Goal: Navigation & Orientation: Find specific page/section

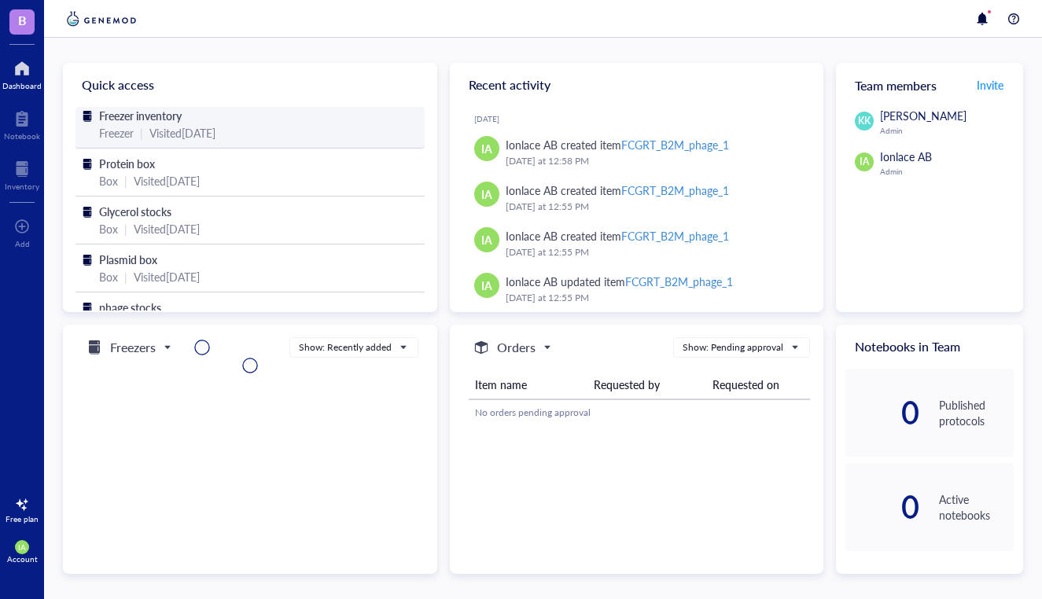
click at [153, 130] on div "Visited [DATE]" at bounding box center [182, 132] width 66 height 17
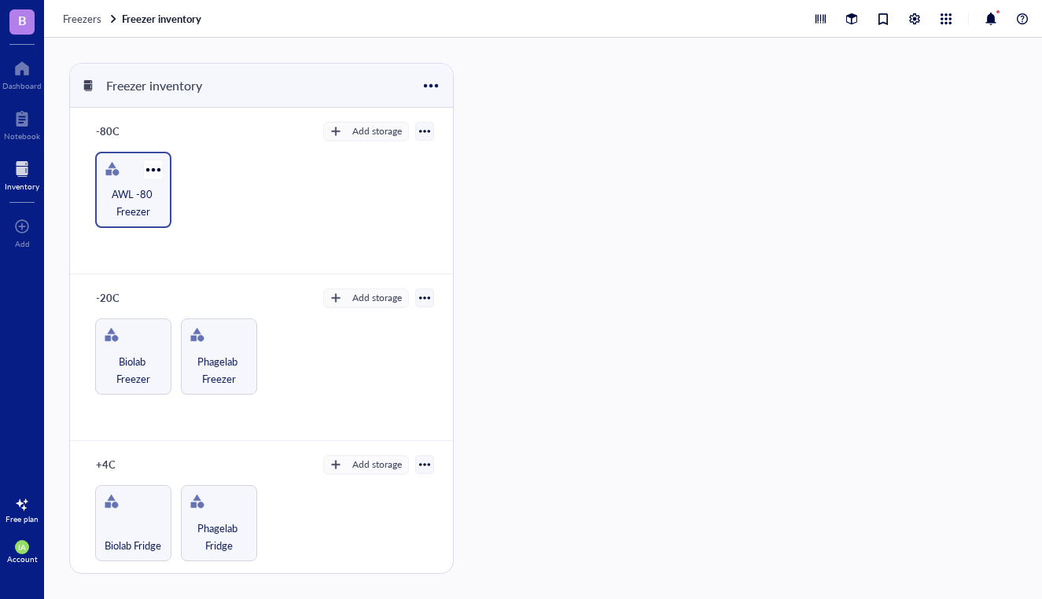
click at [157, 188] on span "AWL -80 Freezer" at bounding box center [133, 203] width 61 height 35
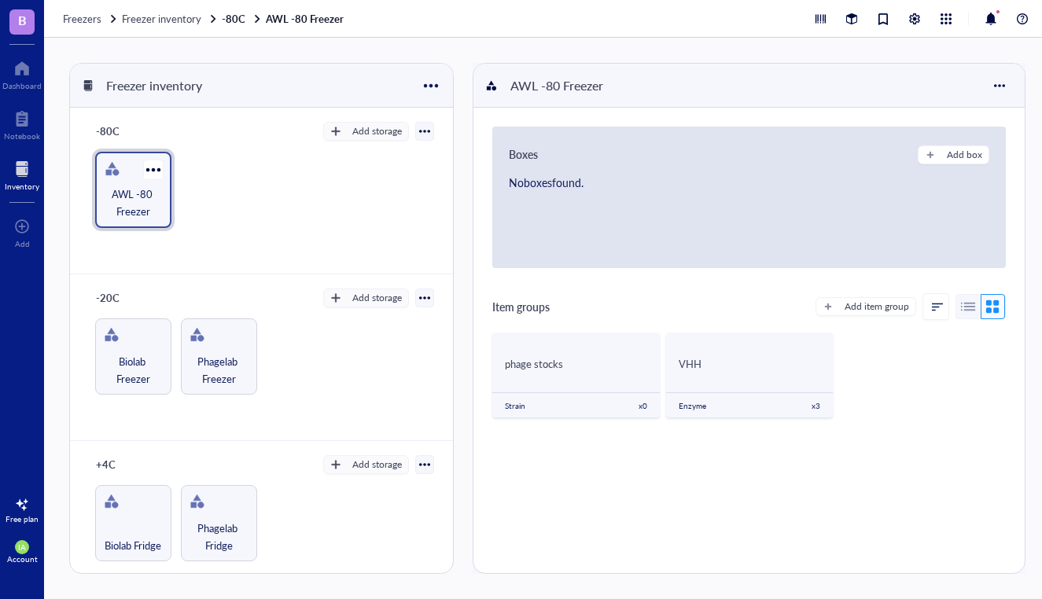
click at [128, 194] on span "AWL -80 Freezer" at bounding box center [133, 203] width 61 height 35
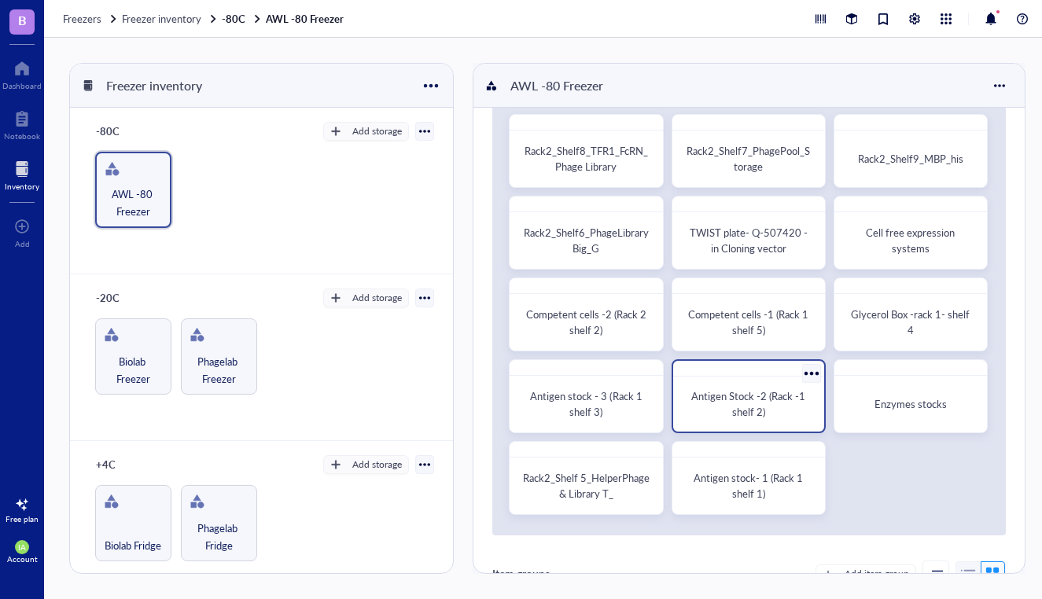
scroll to position [65, 0]
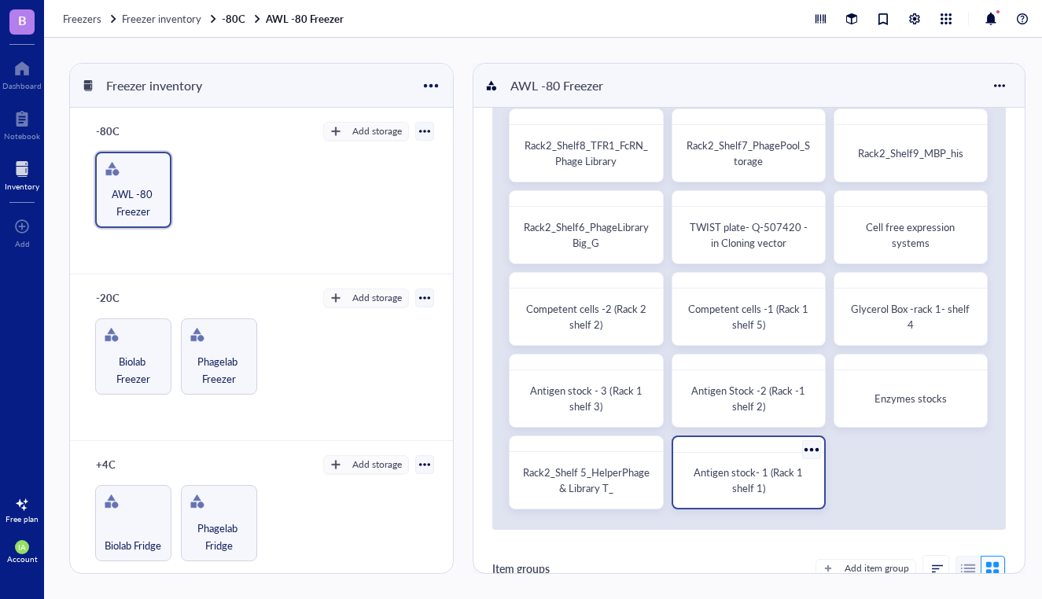
click at [743, 467] on span "Antigen stock- 1 (Rack 1 shelf 1)" at bounding box center [750, 480] width 112 height 31
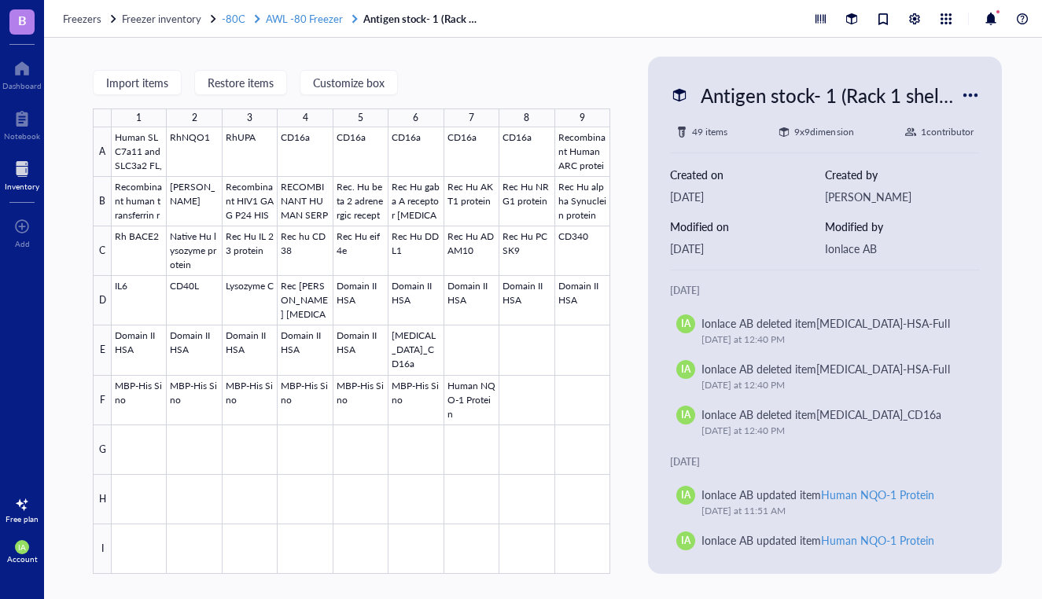
click at [304, 17] on span "AWL -80 Freezer" at bounding box center [304, 18] width 77 height 15
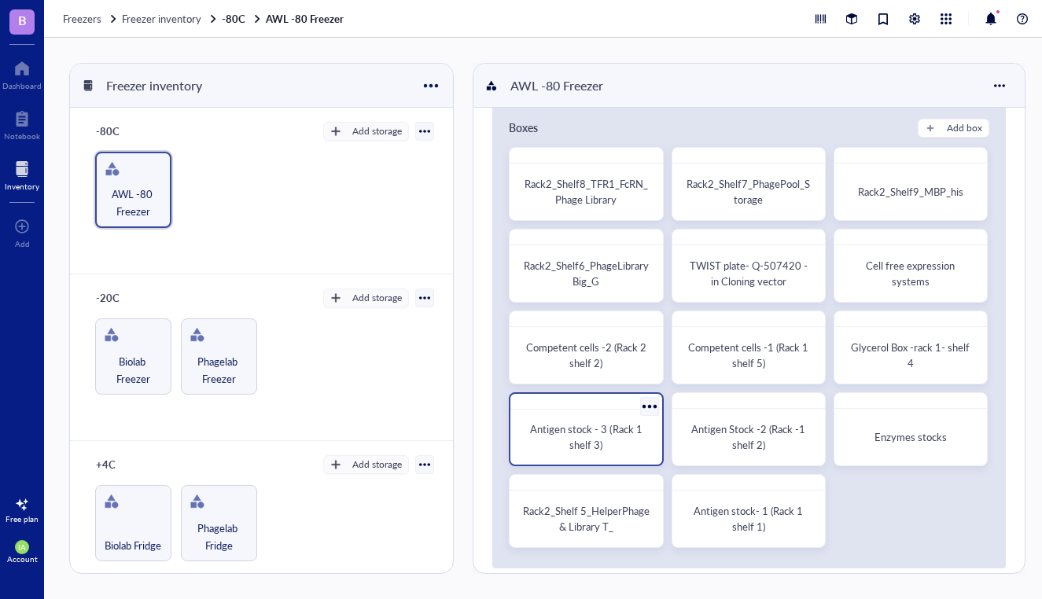
scroll to position [31, 0]
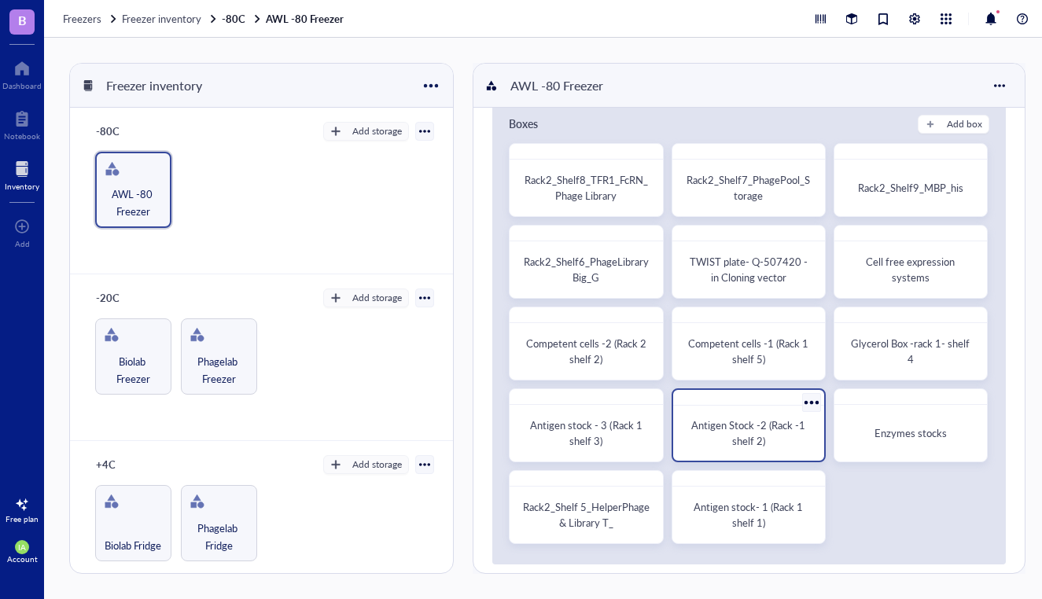
click at [748, 450] on div "Antigen Stock -2 (Rack -1 shelf 2)" at bounding box center [749, 433] width 138 height 42
